Goal: Task Accomplishment & Management: Use online tool/utility

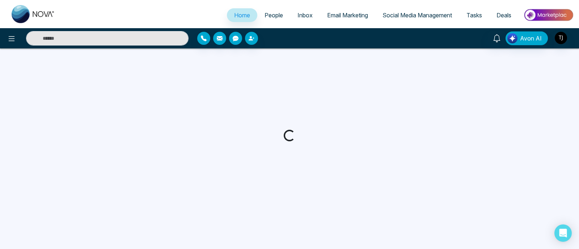
click at [348, 12] on span "Email Marketing" at bounding box center [347, 15] width 41 height 7
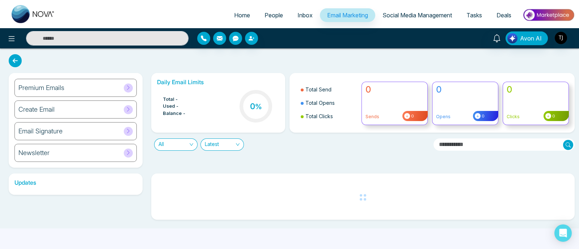
click at [80, 90] on div "Premium Emails" at bounding box center [75, 88] width 122 height 18
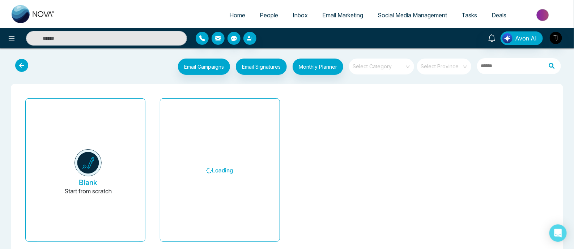
click at [378, 68] on input "search" at bounding box center [379, 64] width 52 height 11
click at [387, 51] on div "Email Campaigns Start from scratch? View my campaigns Email Signatures Monthly …" at bounding box center [287, 159] width 574 height 222
click at [445, 65] on input "search" at bounding box center [441, 64] width 41 height 11
click at [415, 50] on div "Email Campaigns Start from scratch? View my campaigns Email Signatures Monthly …" at bounding box center [287, 159] width 574 height 222
click at [437, 60] on input "search" at bounding box center [441, 64] width 41 height 11
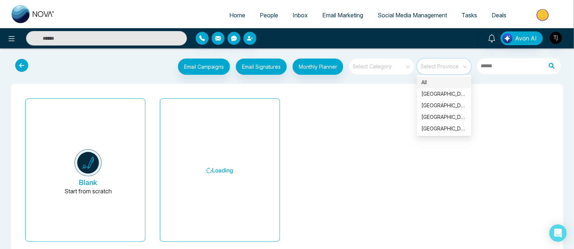
click at [386, 69] on input "search" at bounding box center [379, 64] width 52 height 11
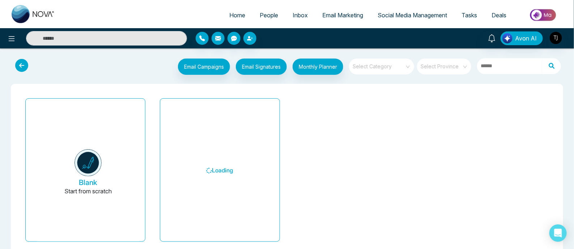
click at [318, 89] on div "Blank Start from scratch Loading" at bounding box center [287, 173] width 552 height 178
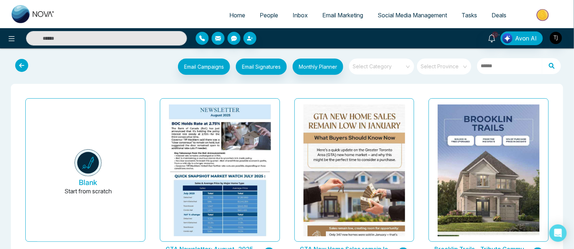
click at [378, 65] on input "search" at bounding box center [379, 64] width 52 height 11
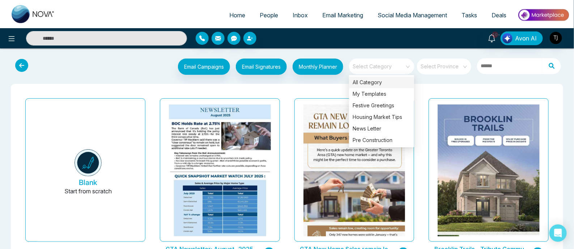
click at [326, 33] on div at bounding box center [263, 38] width 135 height 13
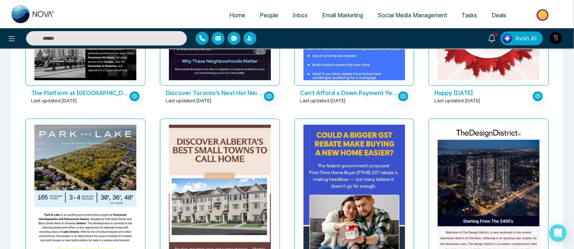
scroll to position [1221, 0]
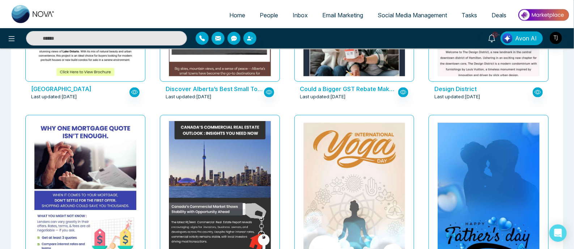
click at [389, 13] on span "Social Media Management" at bounding box center [412, 15] width 69 height 7
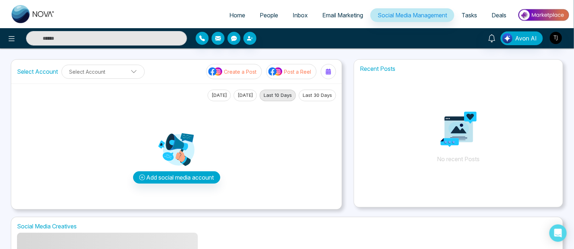
click at [296, 71] on p "Post a Reel" at bounding box center [297, 72] width 27 height 8
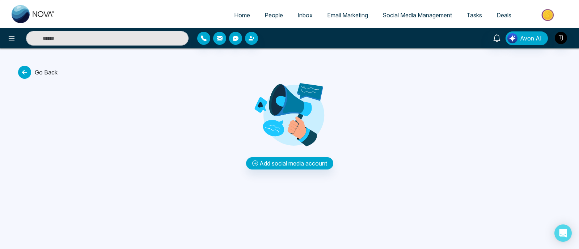
click at [26, 72] on icon at bounding box center [24, 72] width 13 height 13
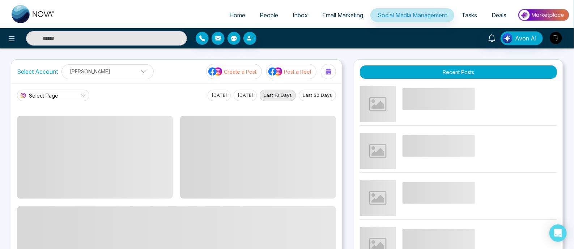
click at [292, 72] on p "Post a Reel" at bounding box center [297, 72] width 27 height 8
